Goal: Transaction & Acquisition: Obtain resource

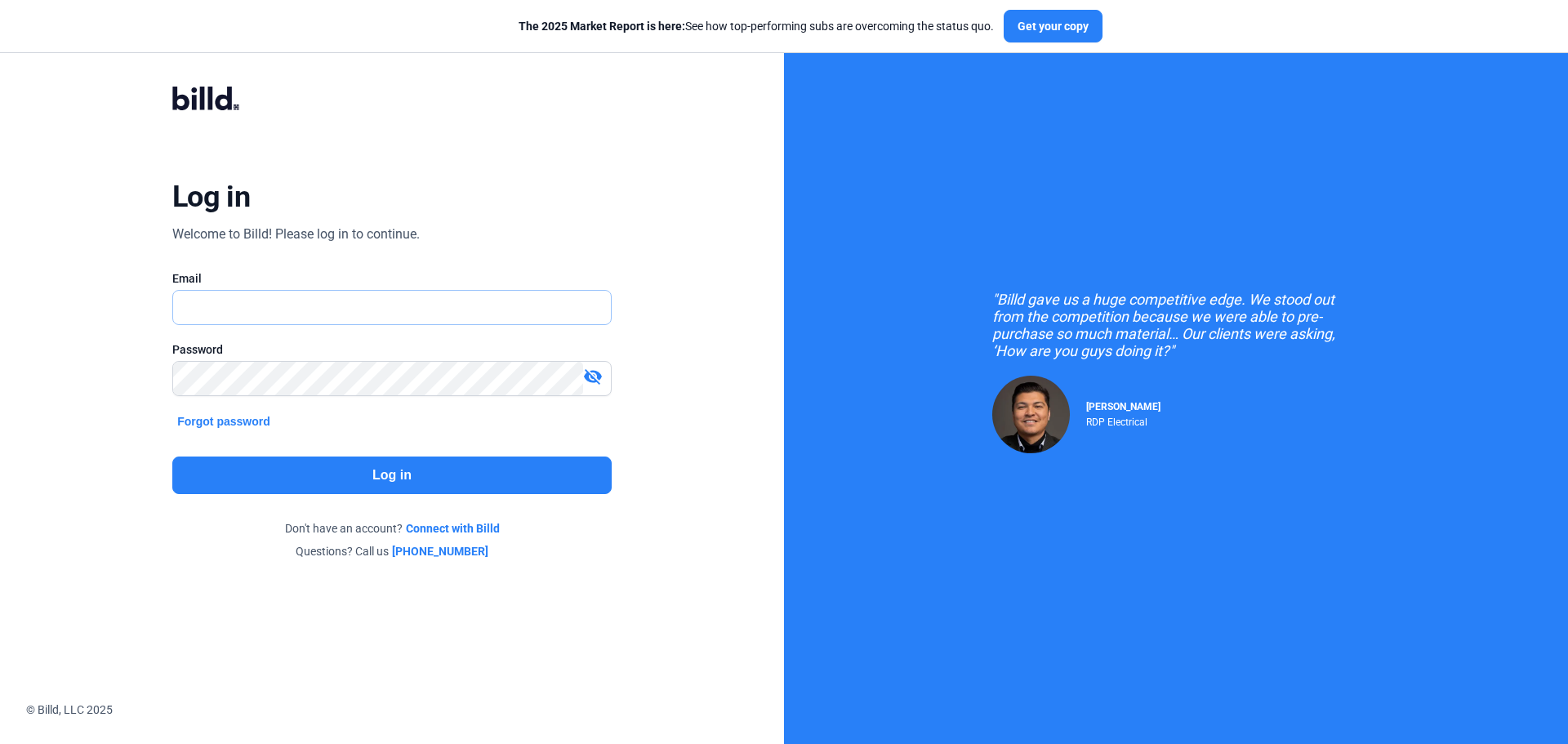
drag, startPoint x: 0, startPoint y: 0, endPoint x: 216, endPoint y: 304, distance: 372.9
click at [216, 304] on input "text" at bounding box center [383, 307] width 420 height 33
type input "[EMAIL_ADDRESS][DOMAIN_NAME]"
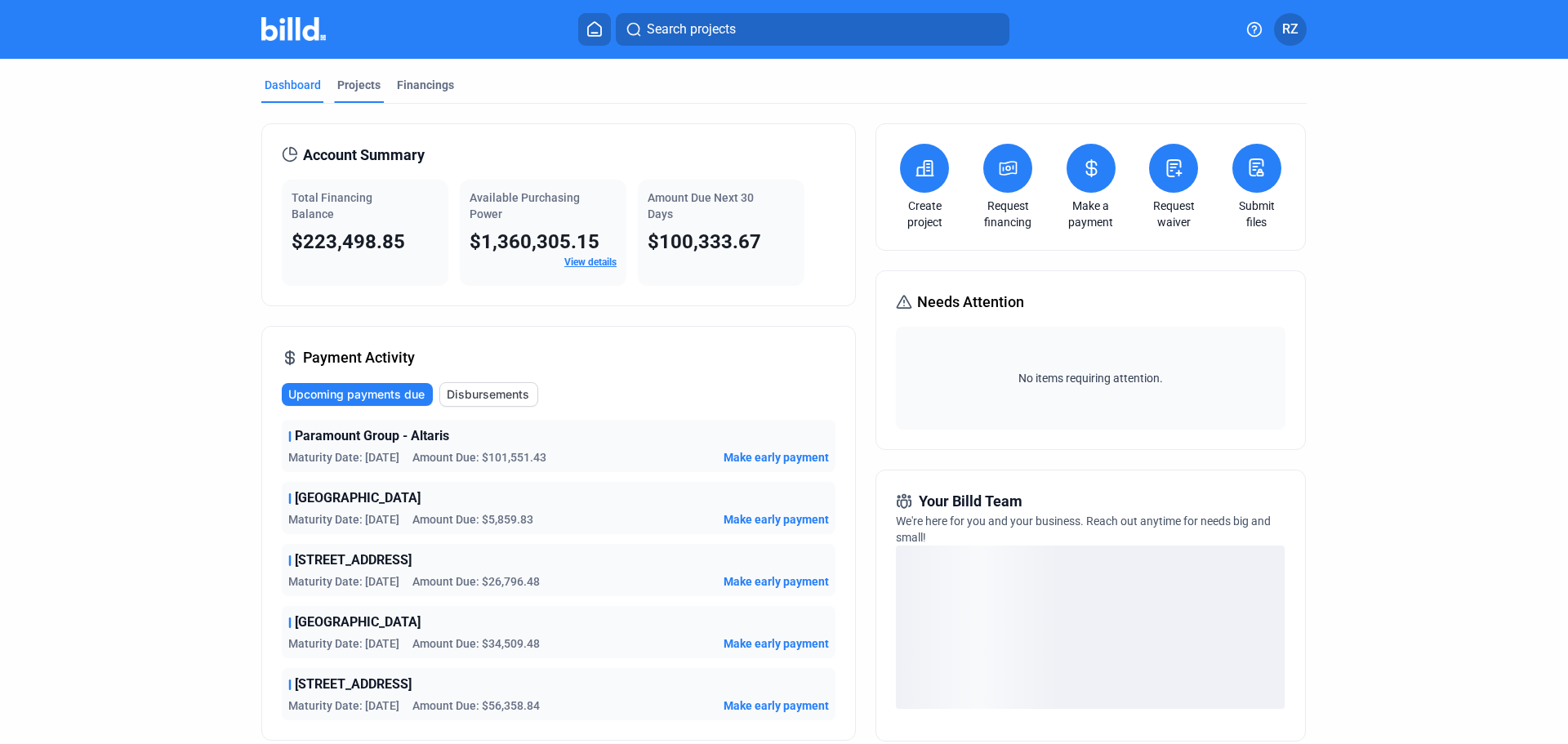
click at [359, 79] on div "Projects" at bounding box center [358, 84] width 43 height 17
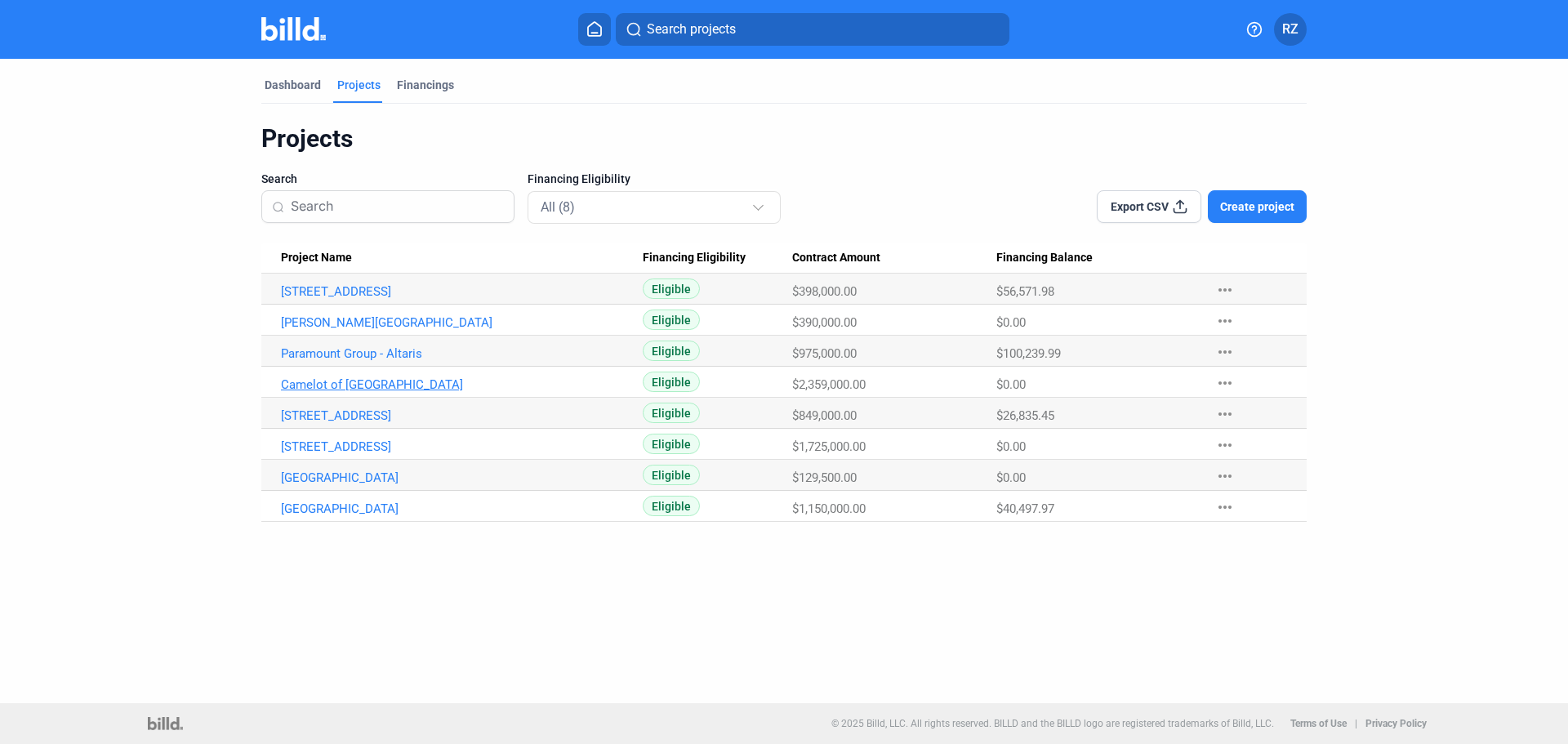
click at [363, 383] on link "Camelot of [GEOGRAPHIC_DATA]" at bounding box center [462, 384] width 362 height 15
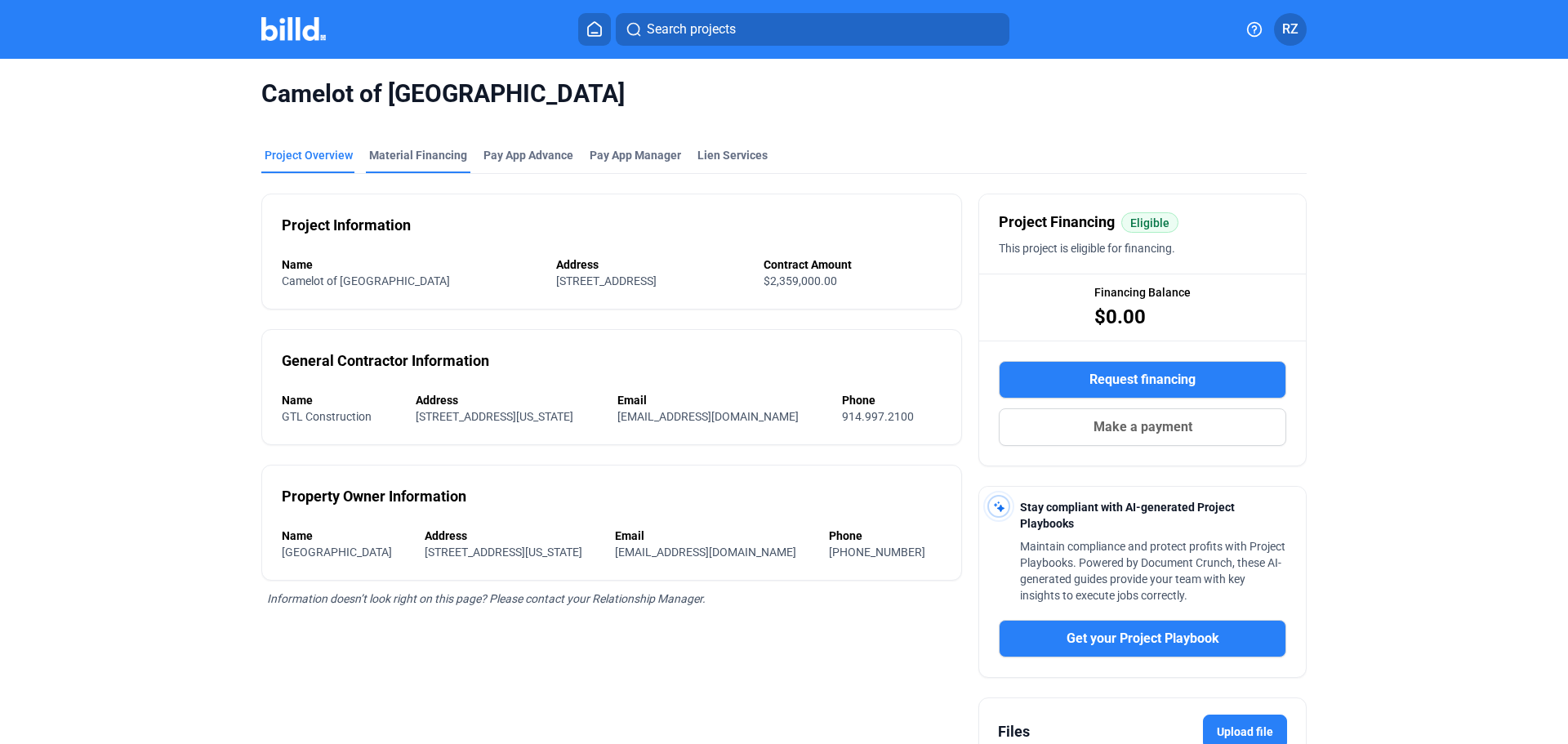
click at [398, 170] on div "Material Financing" at bounding box center [418, 160] width 104 height 26
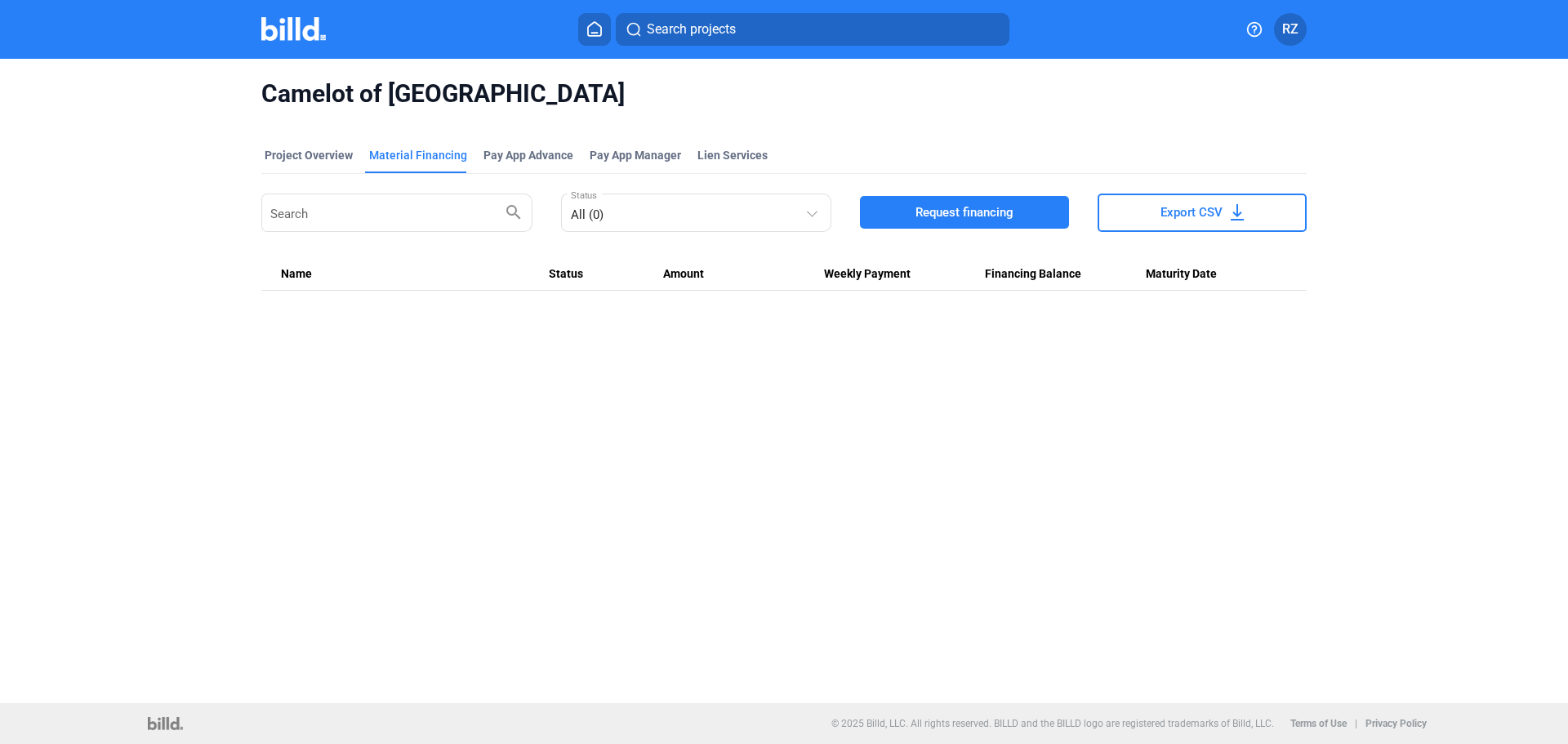
click at [958, 213] on span "Request financing" at bounding box center [965, 212] width 98 height 17
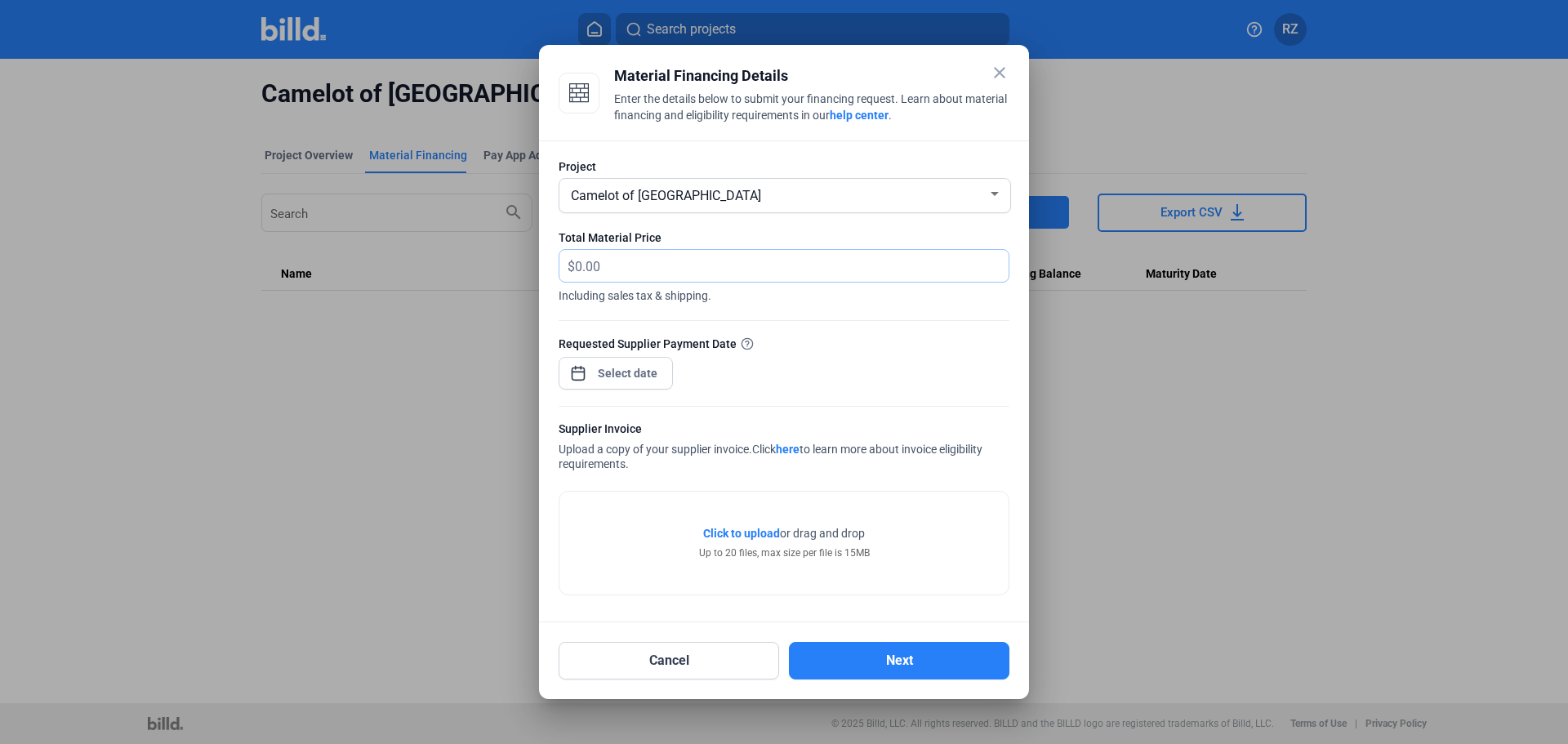
click at [627, 264] on input "text" at bounding box center [792, 266] width 434 height 32
paste input "1307944-00"
type input "1307944-00"
drag, startPoint x: 668, startPoint y: 265, endPoint x: 391, endPoint y: 265, distance: 277.0
click at [391, 265] on div "close Material Financing Details Enter the details below to submit your financi…" at bounding box center [784, 372] width 1568 height 744
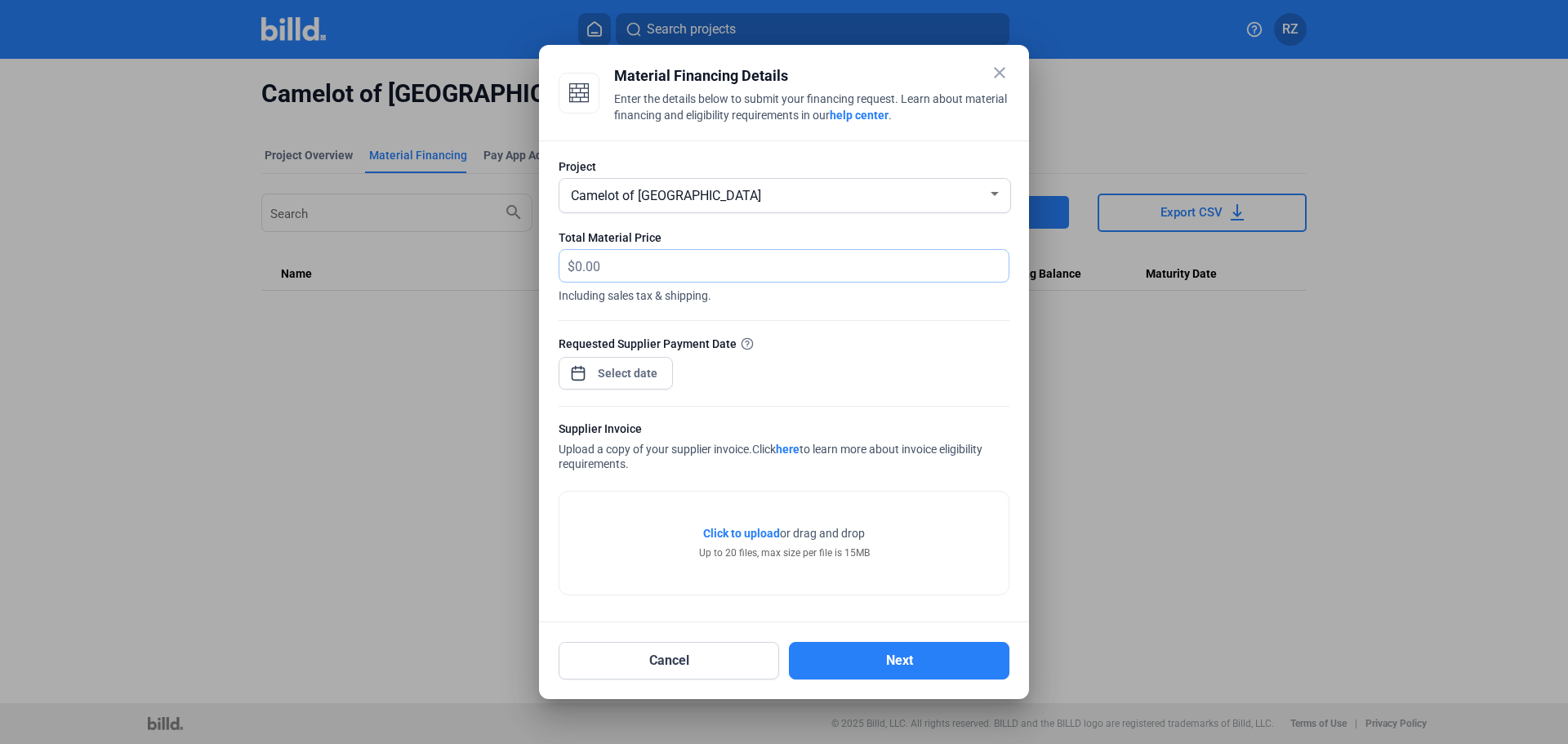
paste input "$165,103.48"
click at [579, 266] on input "$165,103.48" at bounding box center [792, 266] width 434 height 32
type input "165,103.48"
click at [819, 316] on div at bounding box center [784, 311] width 451 height 17
click at [600, 305] on div at bounding box center [784, 311] width 451 height 17
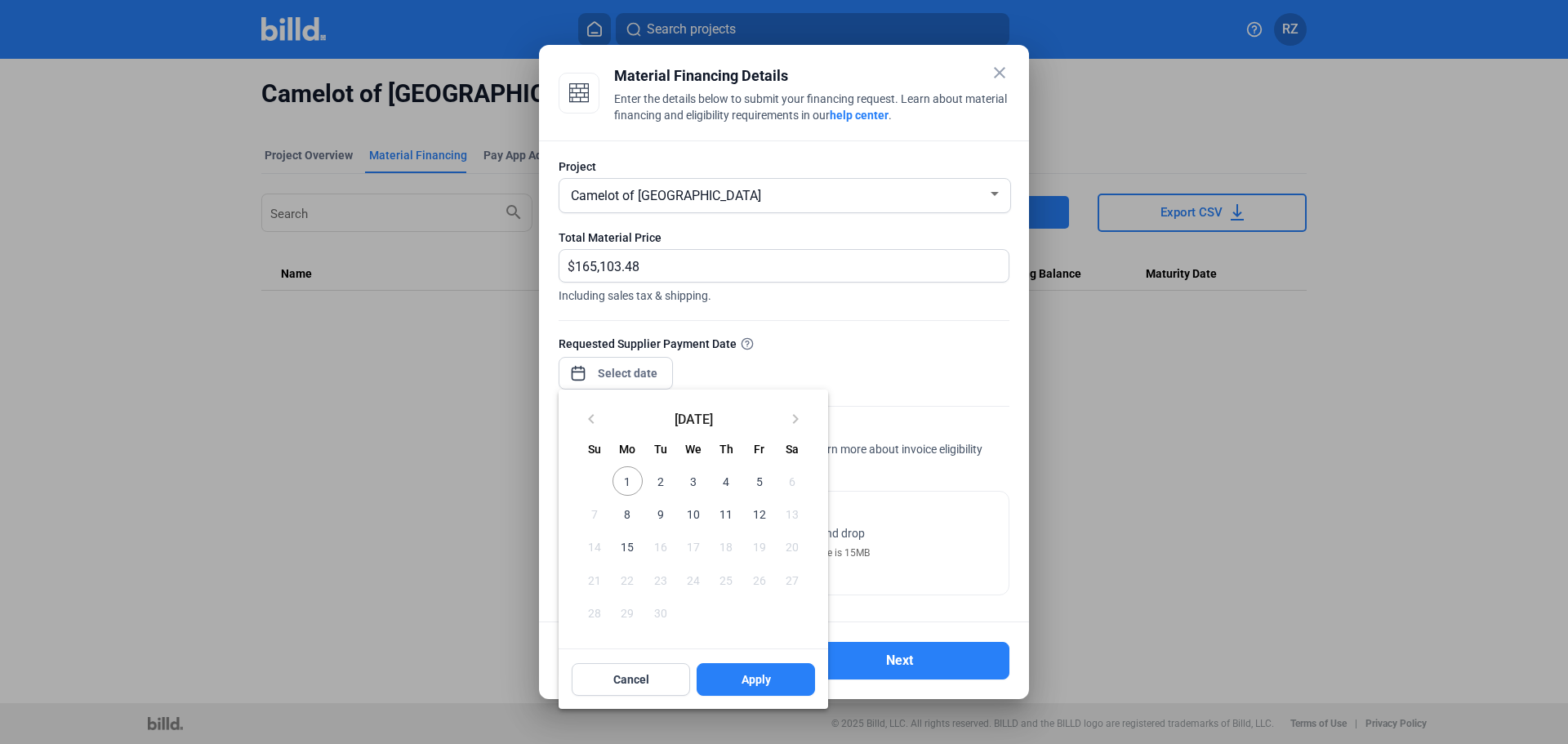
click at [593, 367] on div "close Material Financing Details Enter the details below to submit your financi…" at bounding box center [784, 372] width 1568 height 744
click at [658, 471] on span "2" at bounding box center [660, 480] width 29 height 29
click at [733, 672] on button "Apply" at bounding box center [756, 679] width 119 height 32
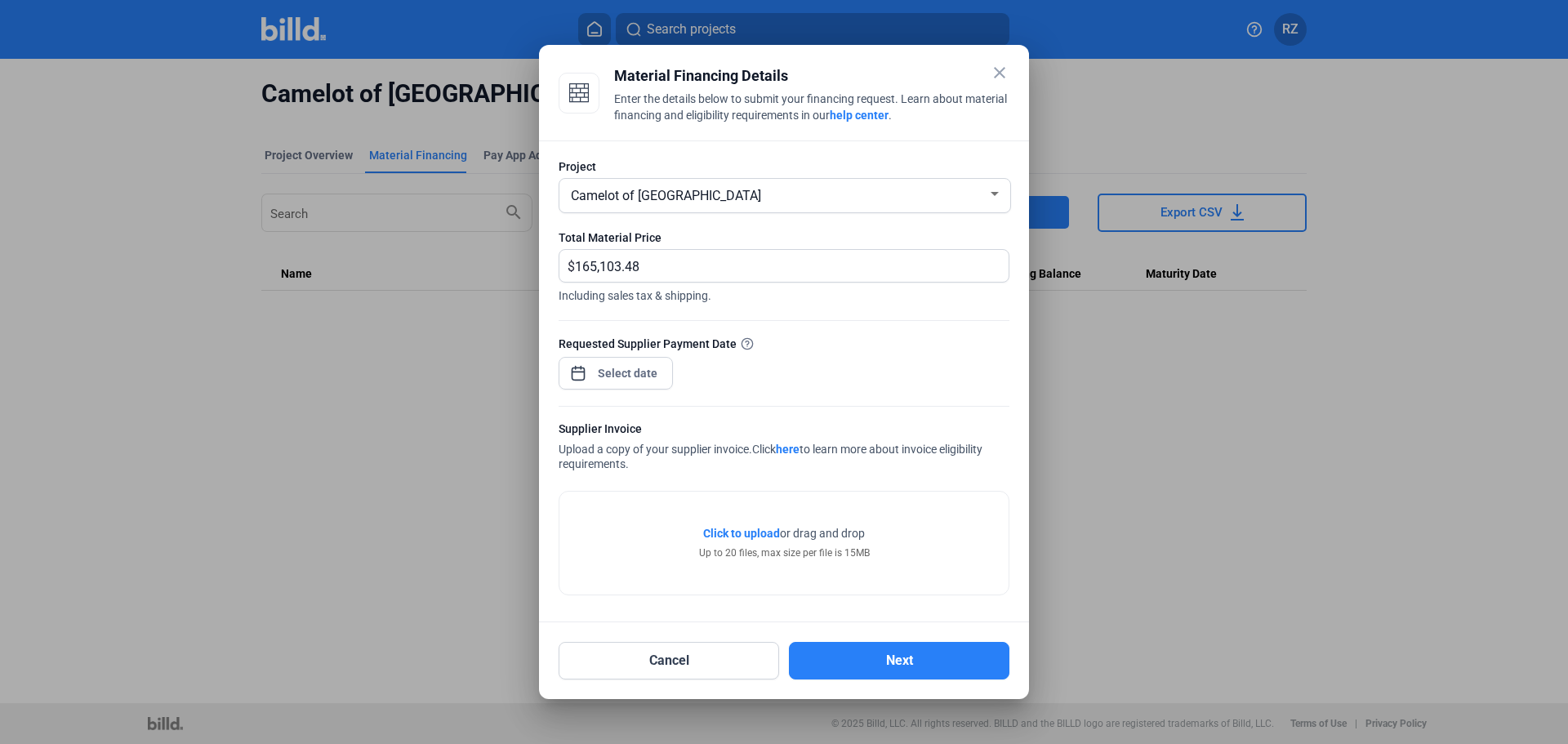
click at [755, 535] on span "Click to upload" at bounding box center [741, 533] width 76 height 13
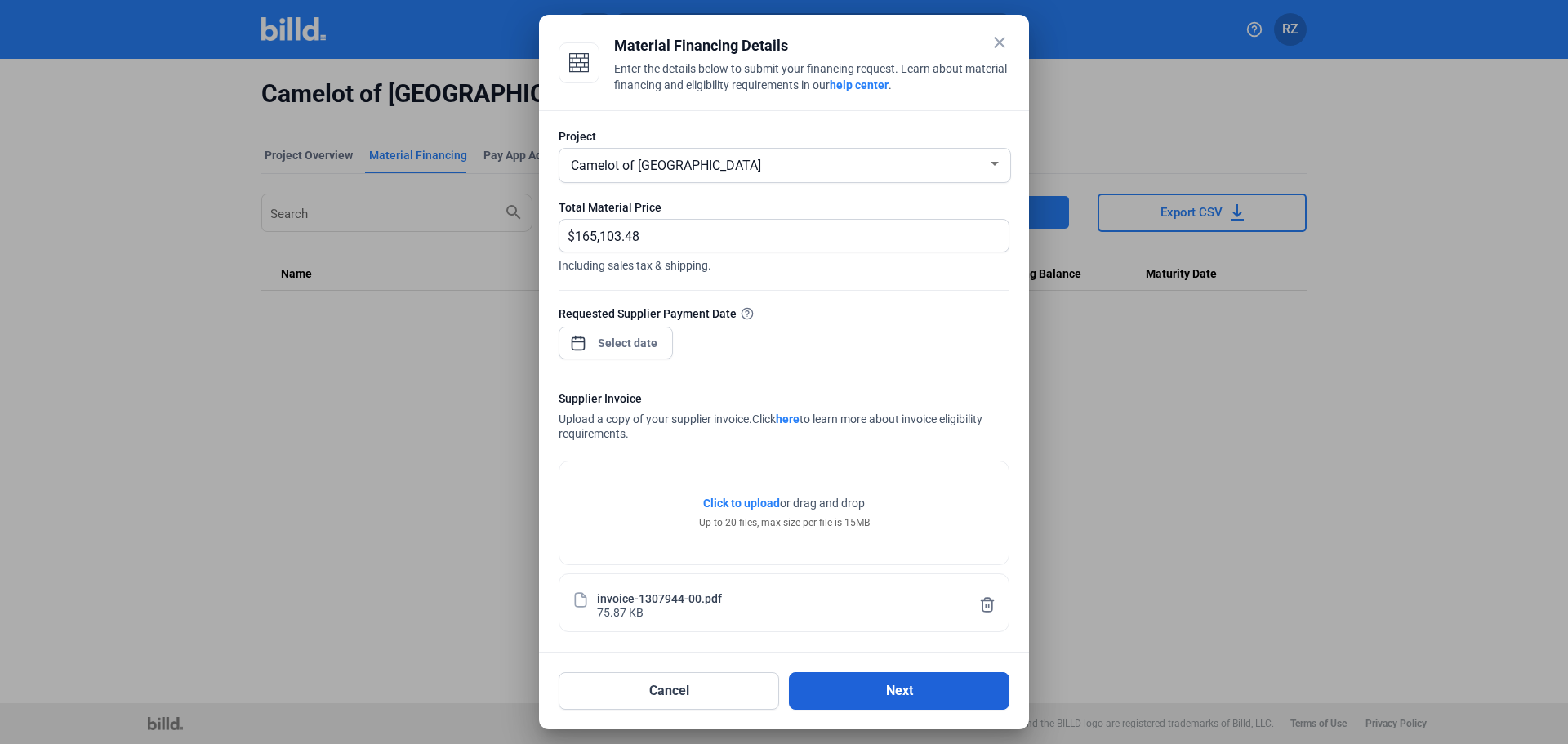
click at [889, 683] on button "Next" at bounding box center [899, 690] width 220 height 38
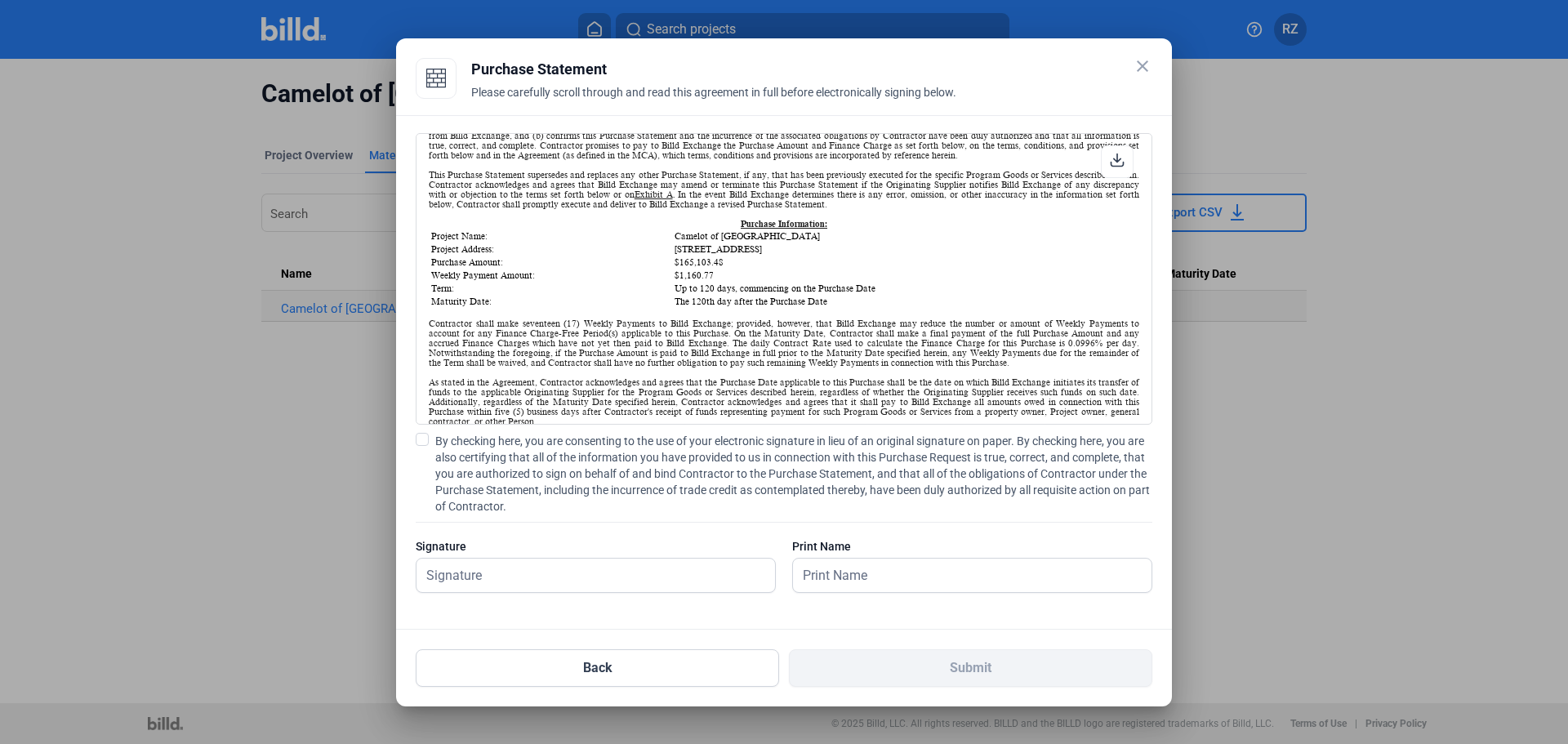
scroll to position [734, 0]
